Goal: Obtain resource: Download file/media

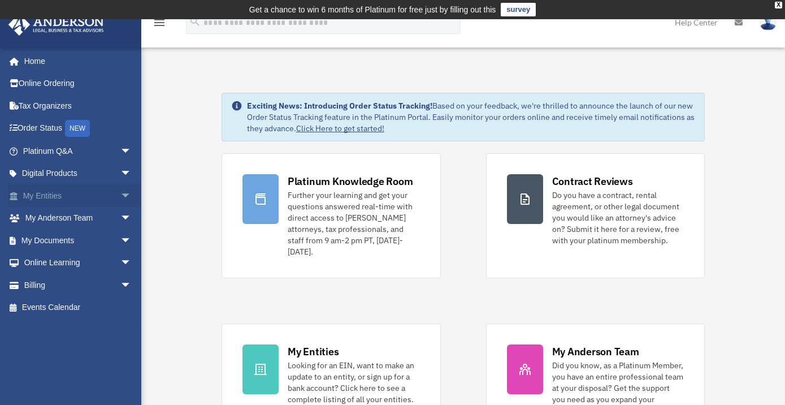
click at [120, 196] on span "arrow_drop_down" at bounding box center [131, 195] width 23 height 23
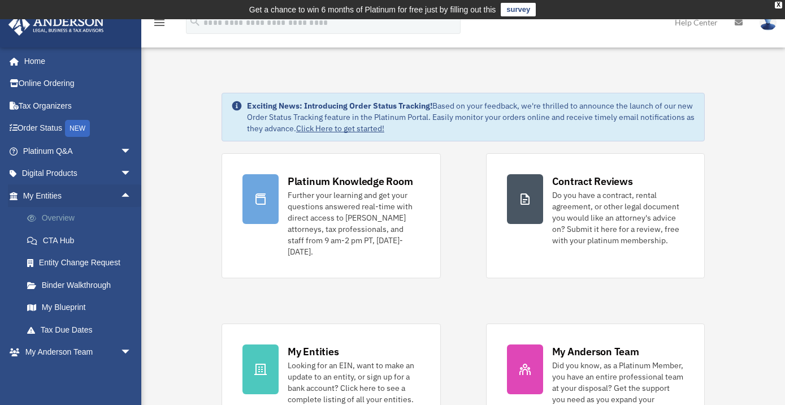
click at [70, 220] on link "Overview" at bounding box center [82, 218] width 133 height 23
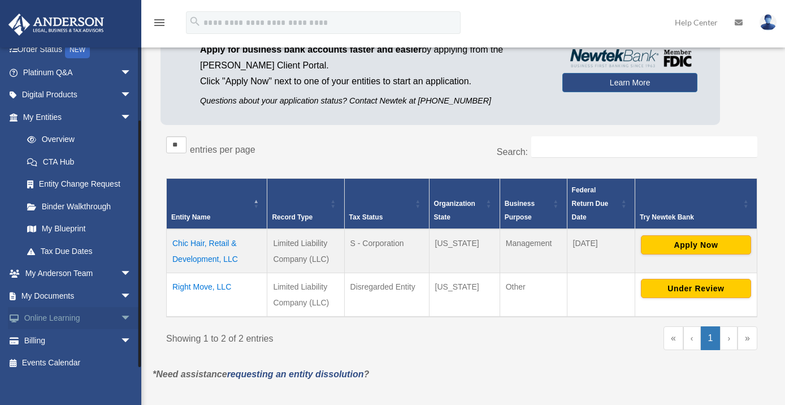
scroll to position [88, 0]
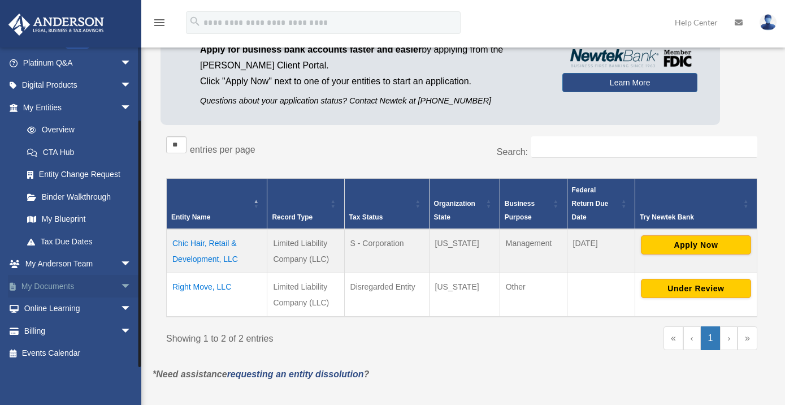
click at [120, 288] on span "arrow_drop_down" at bounding box center [131, 286] width 23 height 23
click at [44, 310] on link "Box" at bounding box center [82, 308] width 133 height 23
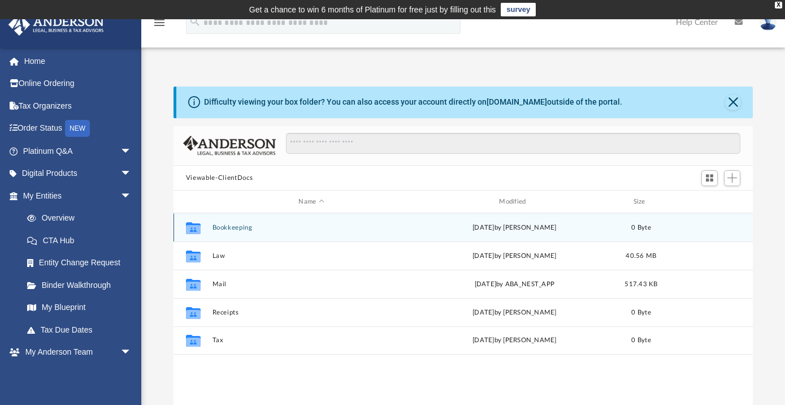
scroll to position [249, 572]
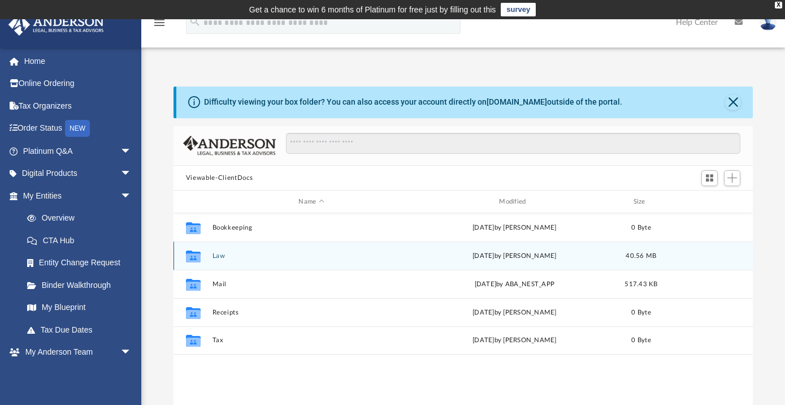
click at [499, 254] on div "[DATE] by [PERSON_NAME]" at bounding box center [514, 256] width 198 height 10
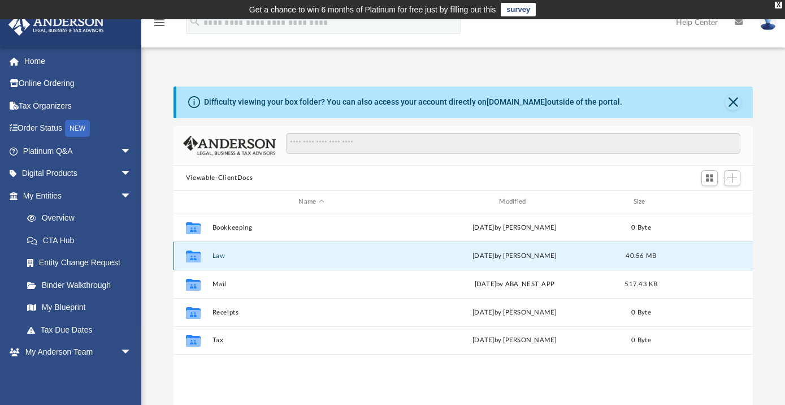
click at [194, 258] on icon "grid" at bounding box center [193, 257] width 15 height 9
click at [218, 257] on button "Law" at bounding box center [311, 255] width 198 height 7
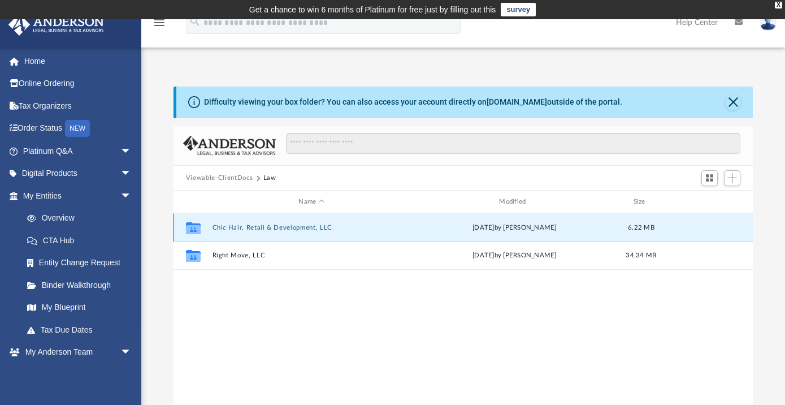
click at [263, 227] on button "Chic Hair, Retail & Development, LLC" at bounding box center [311, 227] width 198 height 7
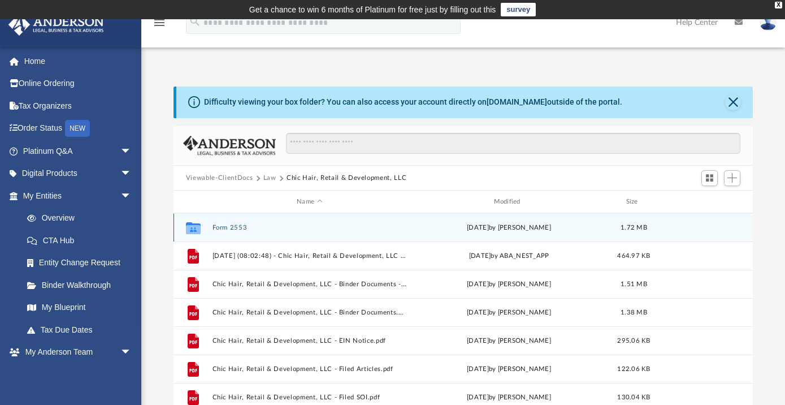
click at [240, 227] on button "Form 2553" at bounding box center [309, 227] width 194 height 7
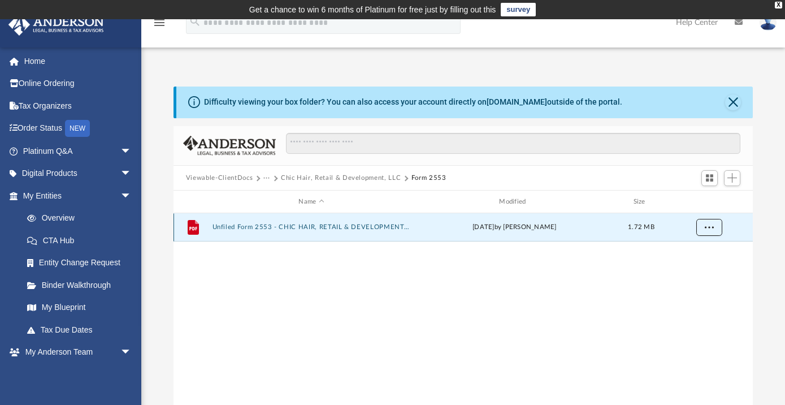
click at [712, 229] on span "More options" at bounding box center [709, 227] width 9 height 6
drag, startPoint x: 311, startPoint y: 291, endPoint x: 305, endPoint y: 288, distance: 7.1
click at [311, 291] on div "File Unfiled Form 2553 - CHIC HAIR, RETAIL & DEVELOPMENT, LLC .pdf [DATE] by [P…" at bounding box center [463, 330] width 579 height 235
click at [708, 229] on span "More options" at bounding box center [709, 227] width 9 height 6
click at [704, 249] on li "Preview" at bounding box center [699, 250] width 33 height 12
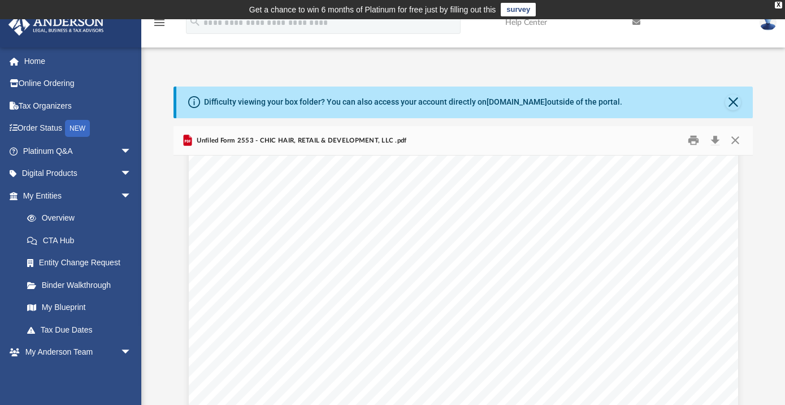
scroll to position [0, 0]
click at [694, 144] on button "Print" at bounding box center [694, 141] width 23 height 18
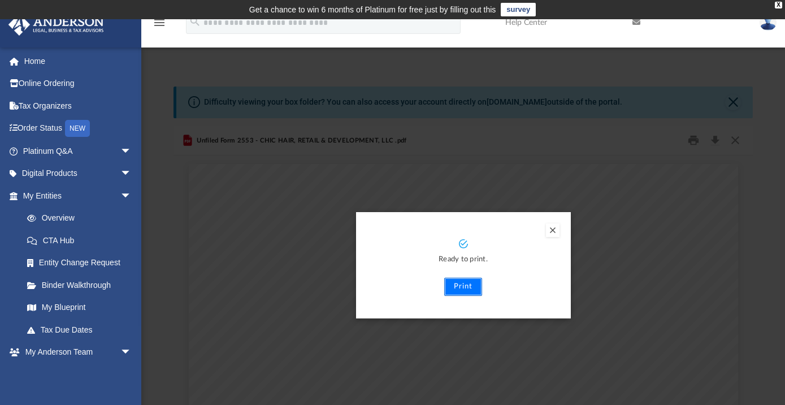
click at [461, 286] on button "Print" at bounding box center [463, 287] width 38 height 18
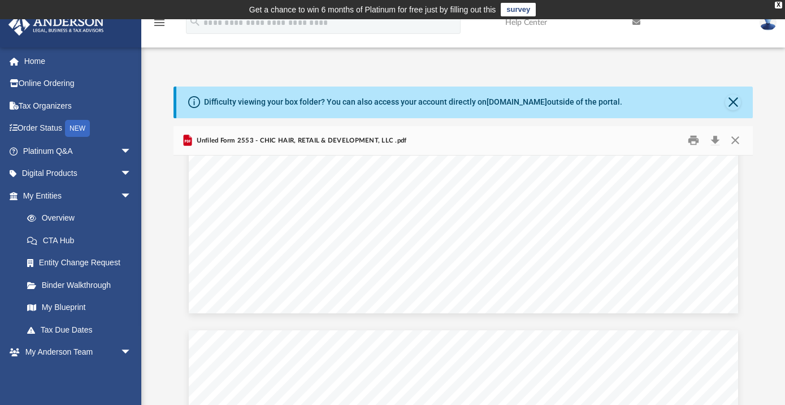
scroll to position [605, 0]
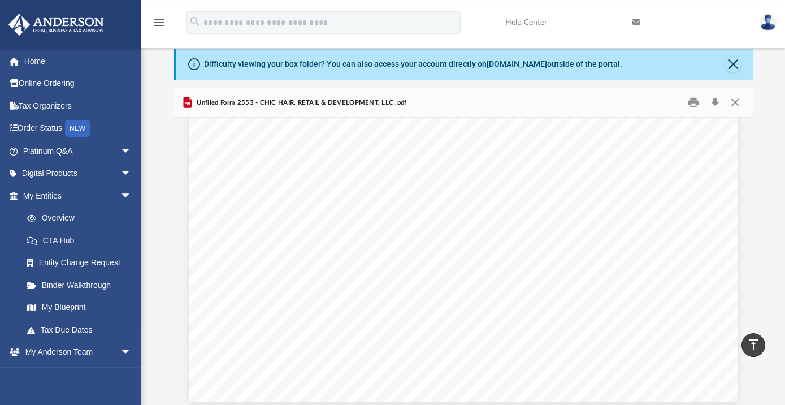
scroll to position [0, 0]
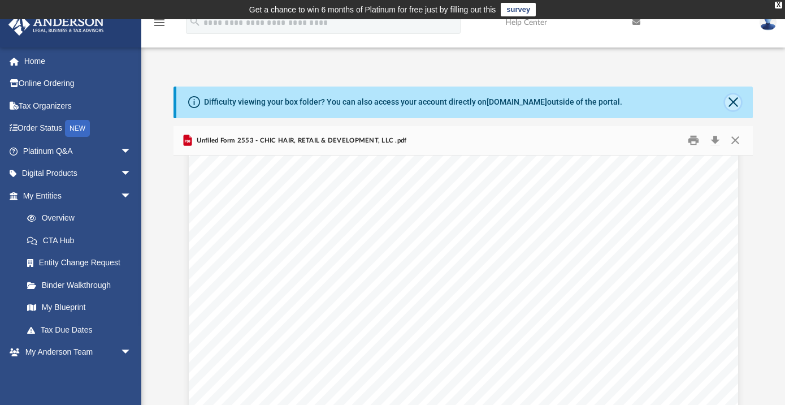
click at [734, 102] on button "Close" at bounding box center [733, 102] width 16 height 16
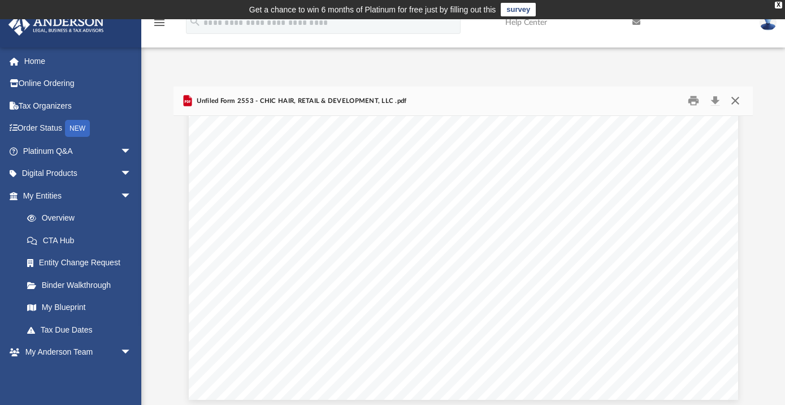
click at [735, 99] on button "Close" at bounding box center [735, 101] width 20 height 18
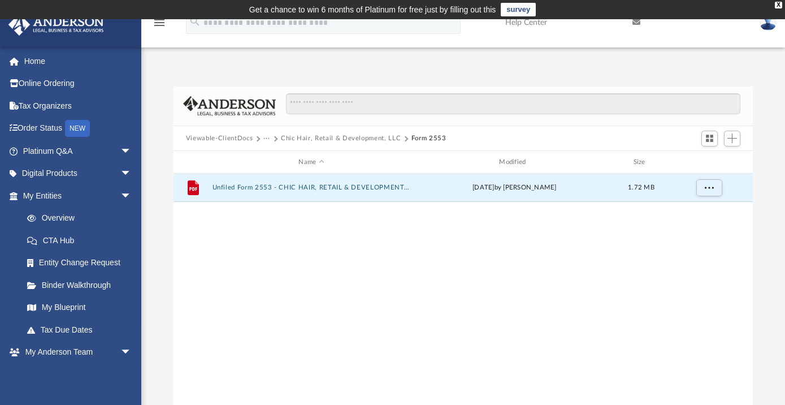
click at [206, 140] on button "Viewable-ClientDocs" at bounding box center [219, 138] width 67 height 10
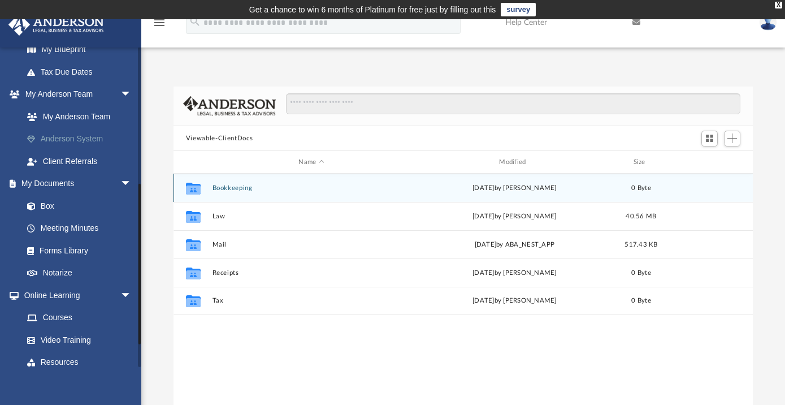
scroll to position [267, 0]
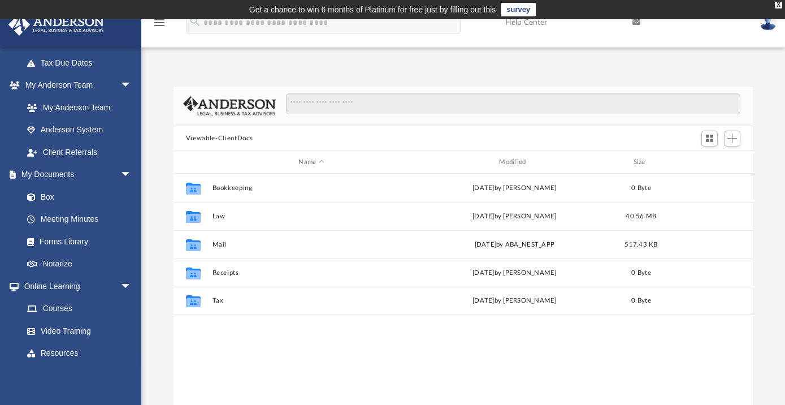
click at [774, 26] on img at bounding box center [768, 22] width 17 height 16
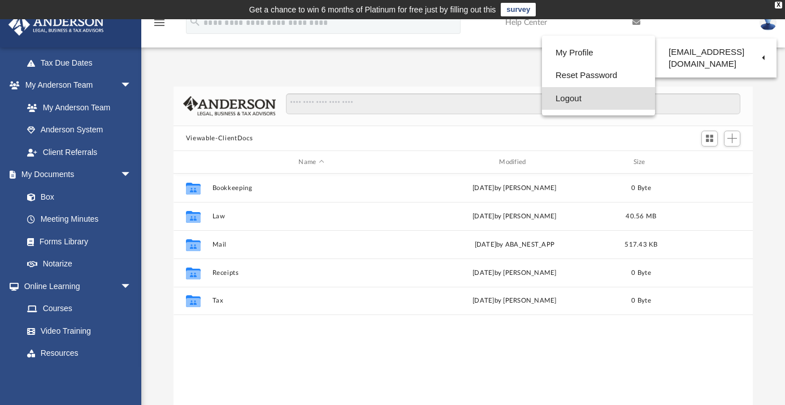
click at [545, 99] on link "Logout" at bounding box center [598, 98] width 113 height 23
